Goal: Communication & Community: Participate in discussion

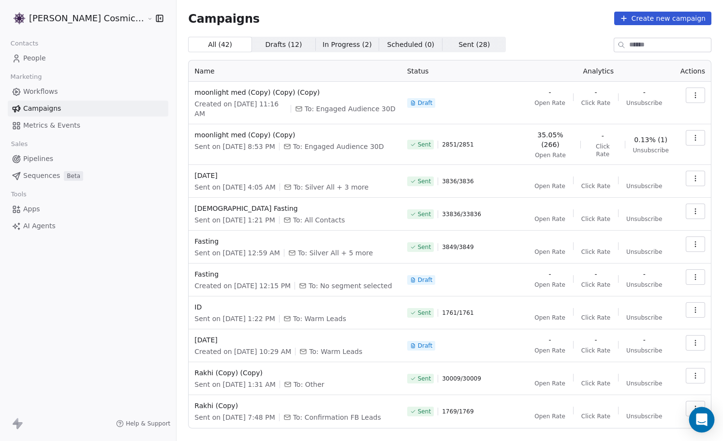
click at [703, 418] on icon "Open Intercom Messenger" at bounding box center [701, 420] width 11 height 13
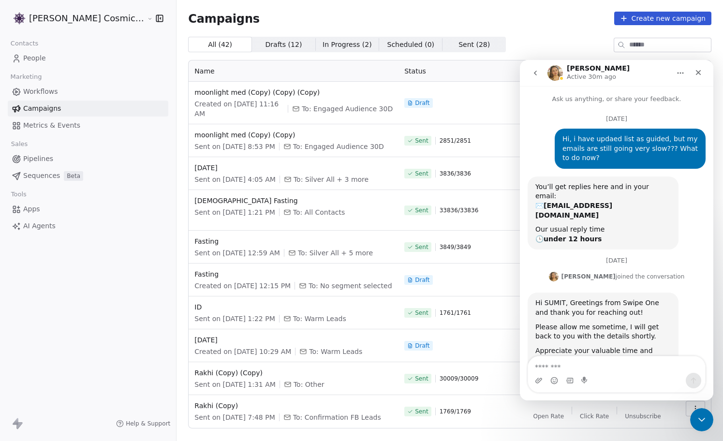
scroll to position [15, 0]
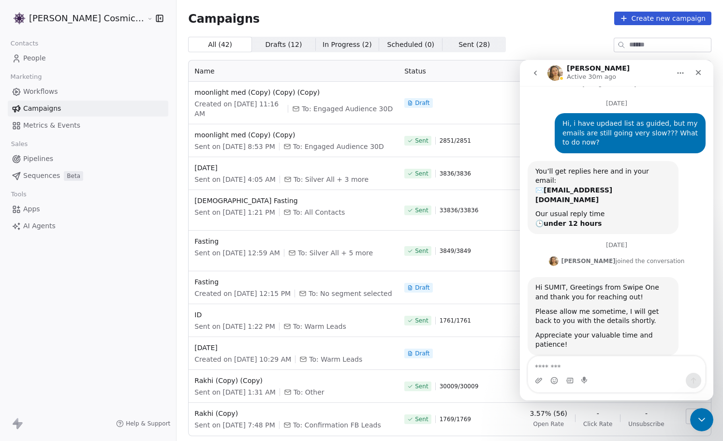
click at [614, 364] on textarea "Message…" at bounding box center [616, 364] width 177 height 16
type textarea "**"
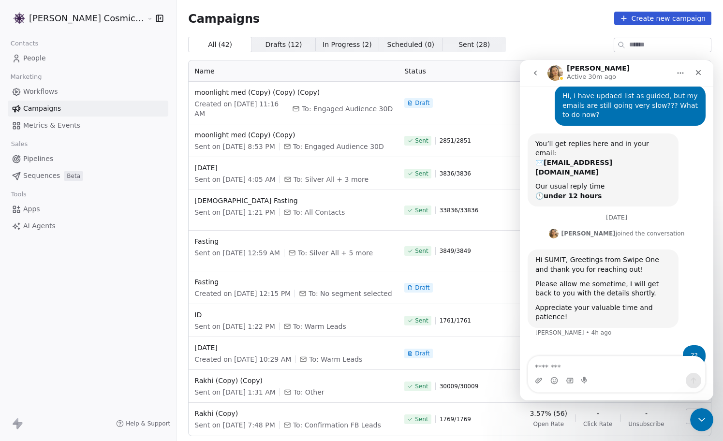
scroll to position [45, 0]
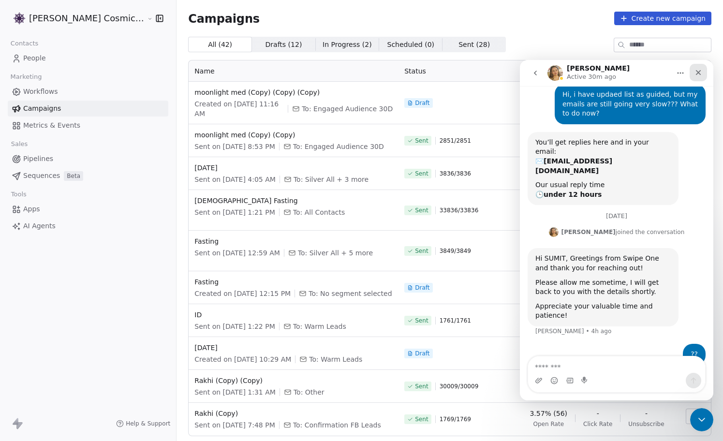
click at [700, 71] on icon "Close" at bounding box center [699, 73] width 8 height 8
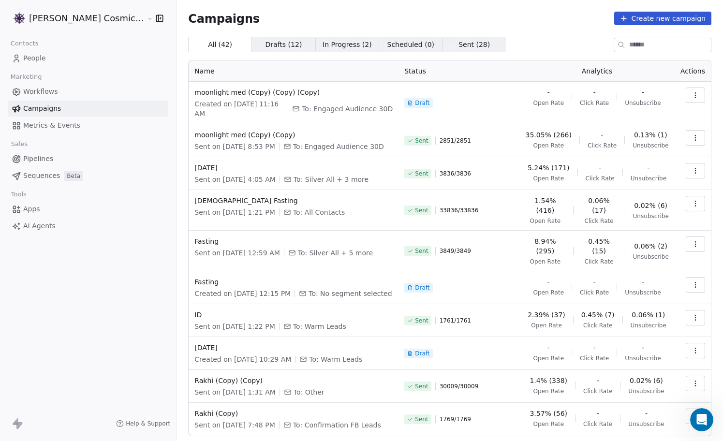
click at [697, 95] on icon "button" at bounding box center [696, 95] width 8 height 8
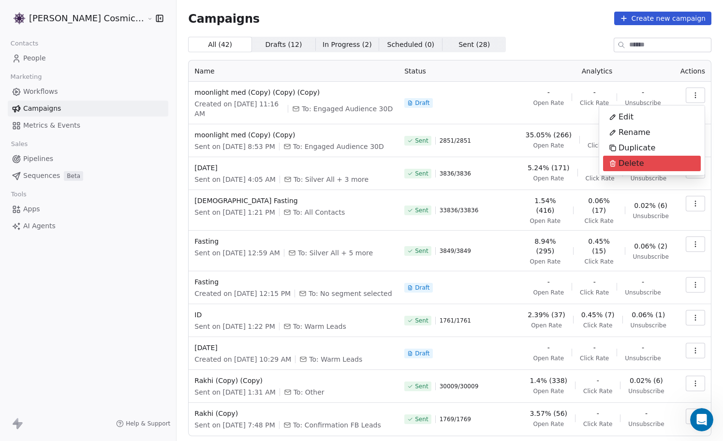
click at [639, 164] on span "Delete" at bounding box center [632, 164] width 26 height 12
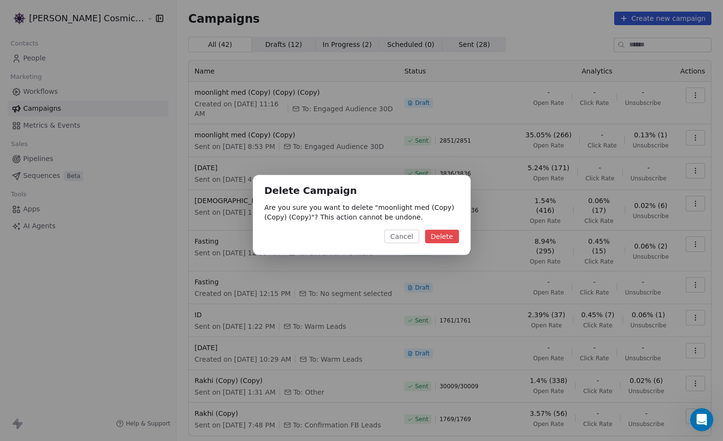
click at [451, 237] on button "Delete" at bounding box center [442, 237] width 34 height 14
